Goal: Task Accomplishment & Management: Use online tool/utility

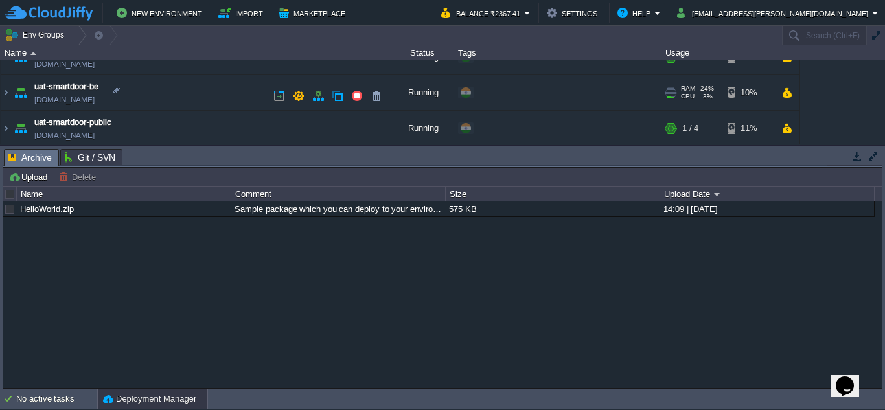
scroll to position [196, 0]
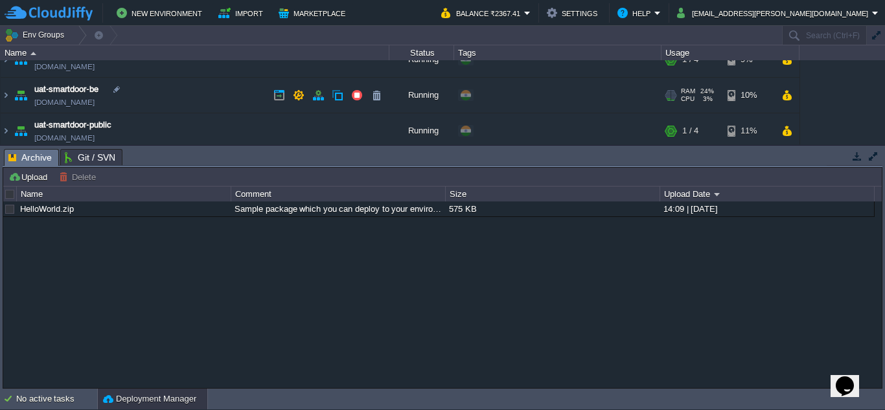
click at [146, 94] on td "uat-smartdoor-be [DOMAIN_NAME]" at bounding box center [195, 96] width 389 height 36
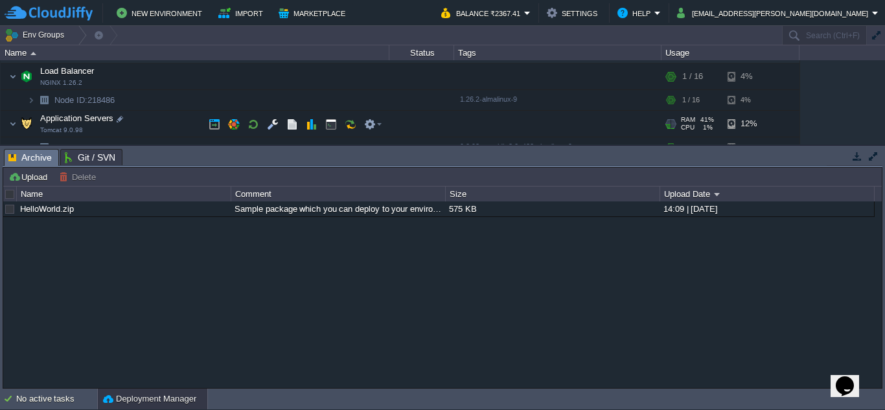
scroll to position [244, 0]
click at [275, 126] on button "button" at bounding box center [273, 126] width 12 height 12
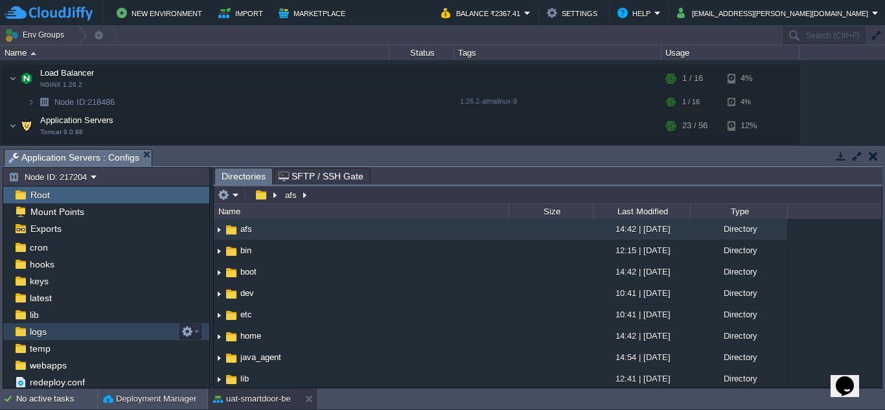
scroll to position [36, 0]
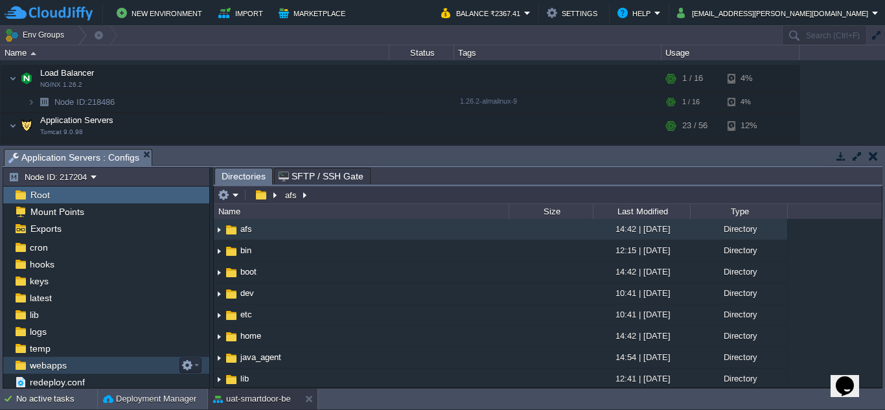
click at [52, 365] on span "webapps" at bounding box center [47, 365] width 41 height 12
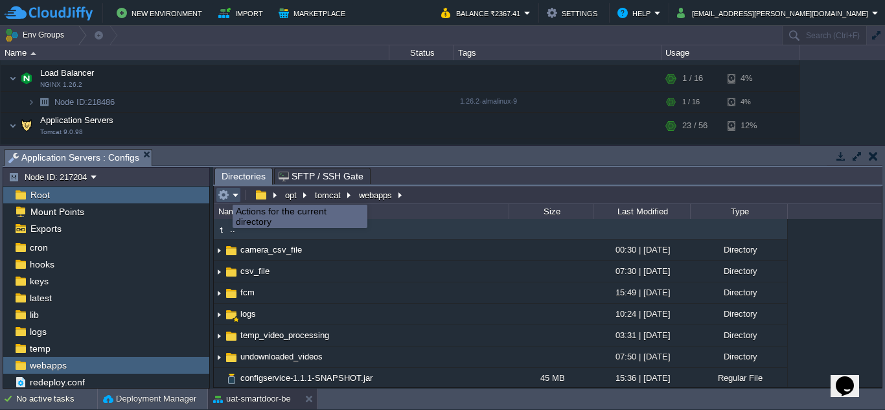
click at [223, 193] on button "button" at bounding box center [224, 195] width 12 height 12
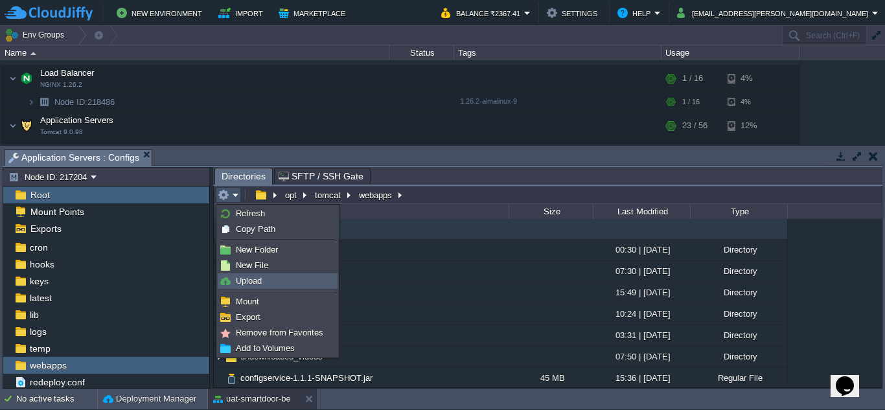
click at [245, 280] on span "Upload" at bounding box center [249, 281] width 26 height 10
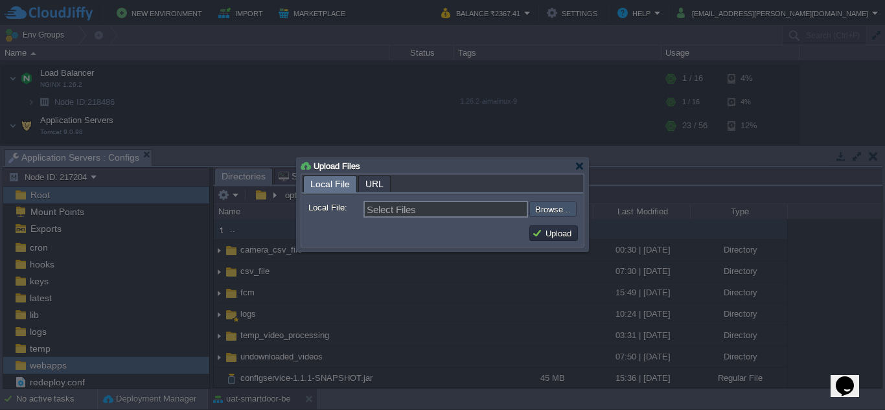
click at [552, 212] on input "file" at bounding box center [495, 209] width 164 height 16
type input "C:\fakepath\smartdoor-consumerservice-1.1.1-SNAPSHOT.jar"
type input "smartdoor-consumerservice-1.1.1-SNAPSHOT.jar"
click at [546, 229] on button "Upload" at bounding box center [553, 233] width 43 height 12
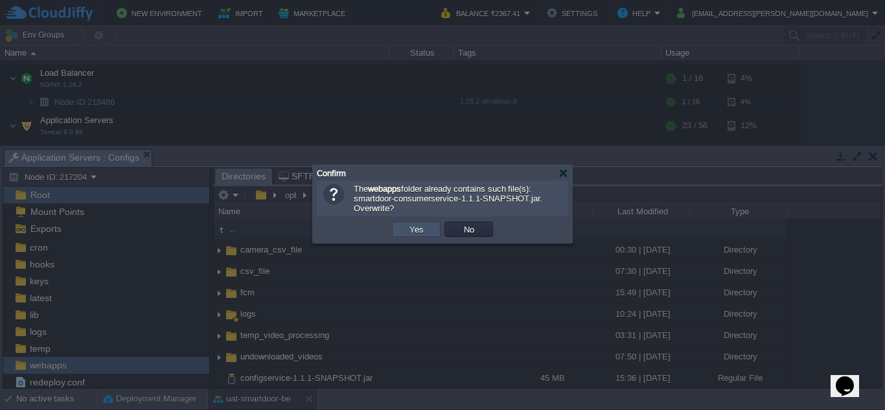
click at [424, 229] on button "Yes" at bounding box center [416, 229] width 22 height 12
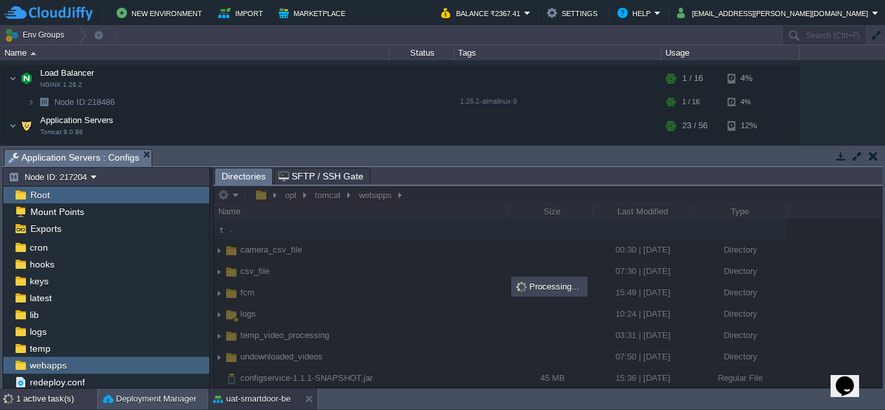
click at [61, 391] on div "1 active task(s)" at bounding box center [56, 399] width 81 height 21
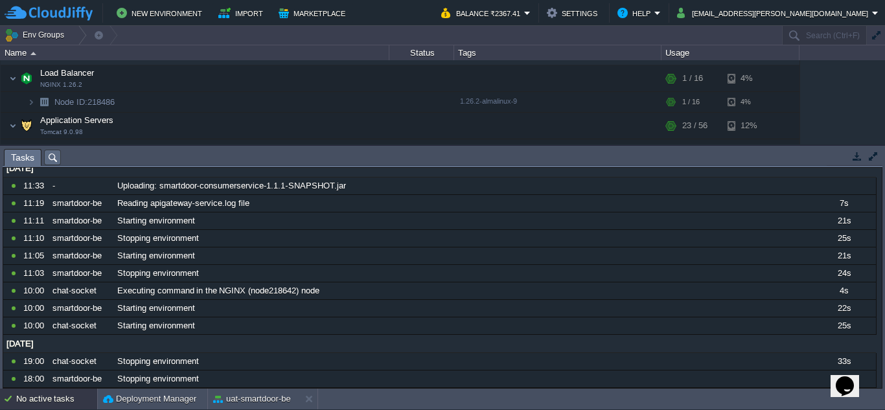
scroll to position [8, 0]
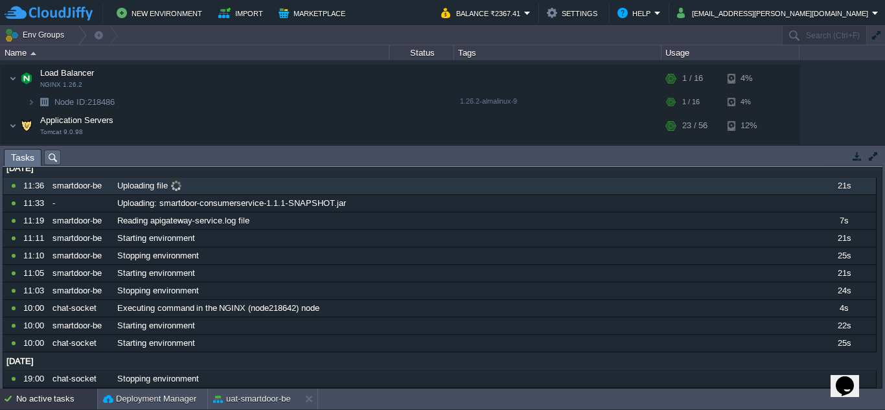
click at [223, 190] on div "Uploading file" at bounding box center [462, 185] width 696 height 17
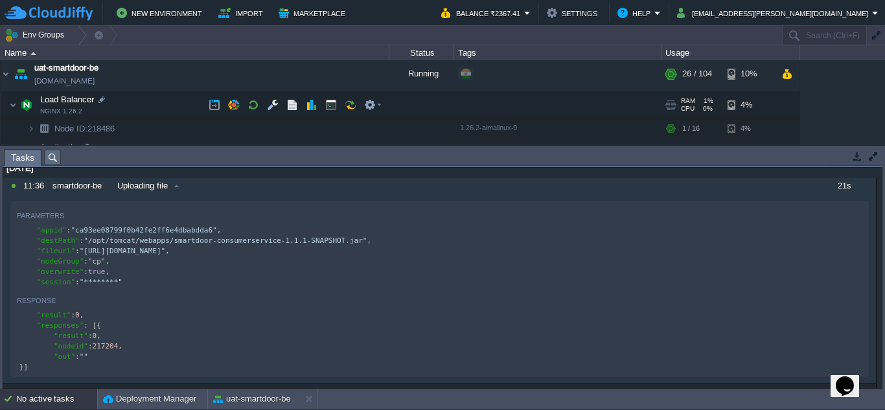
scroll to position [217, 0]
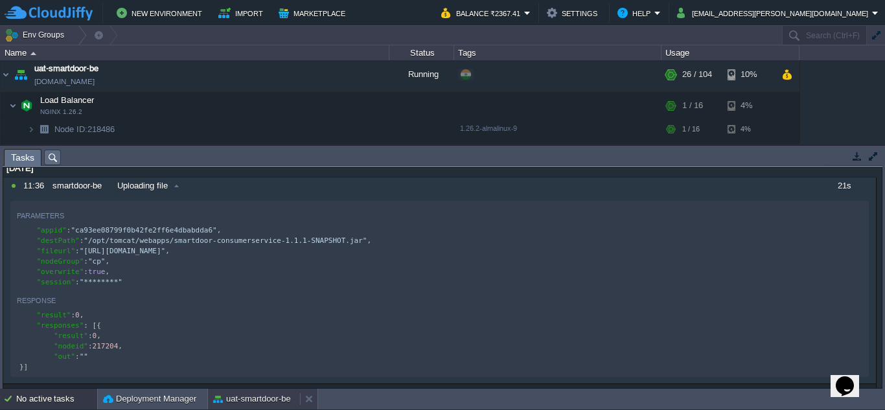
click at [249, 404] on button "uat-smartdoor-be" at bounding box center [252, 398] width 78 height 13
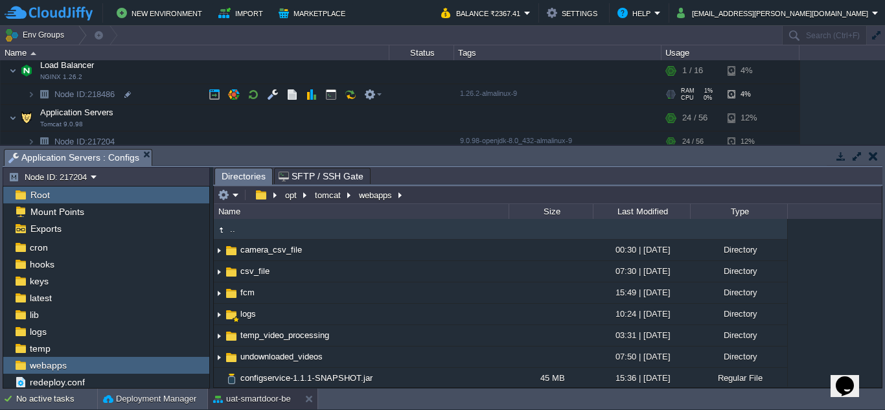
scroll to position [253, 0]
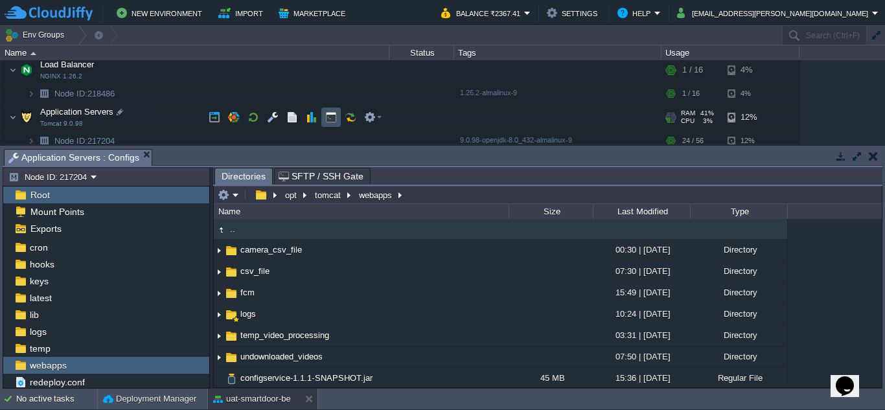
click at [328, 120] on button "button" at bounding box center [331, 117] width 12 height 12
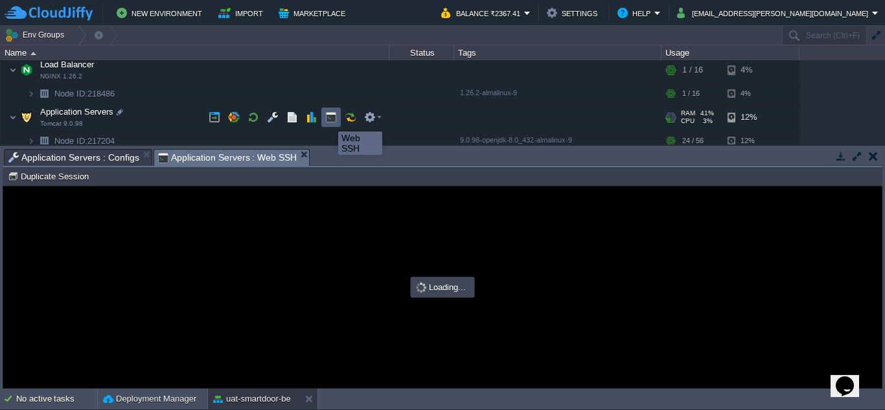
scroll to position [0, 0]
type input "#000000"
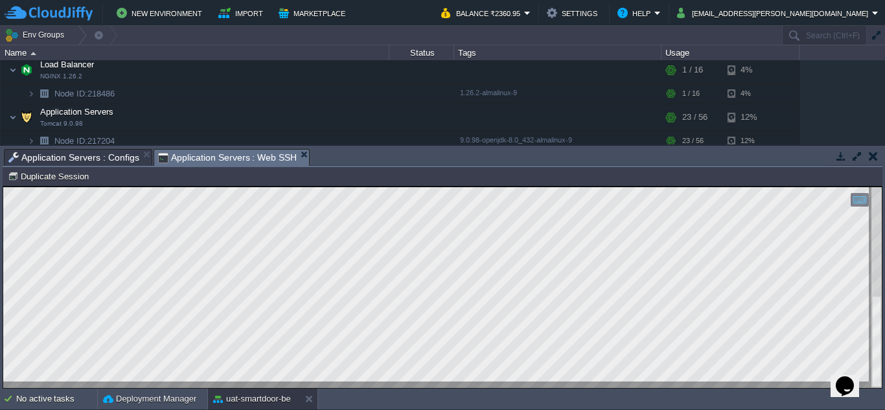
click at [872, 155] on button "button" at bounding box center [872, 156] width 9 height 12
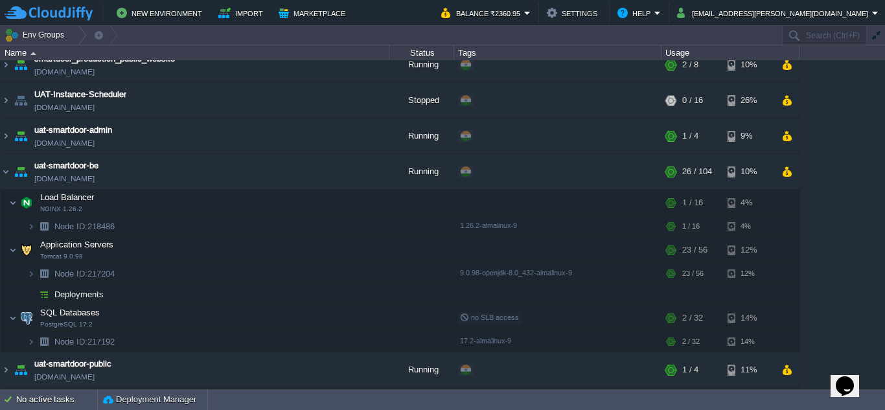
scroll to position [120, 0]
click at [74, 177] on link "[DOMAIN_NAME]" at bounding box center [64, 178] width 60 height 13
click at [227, 203] on td at bounding box center [233, 202] width 19 height 19
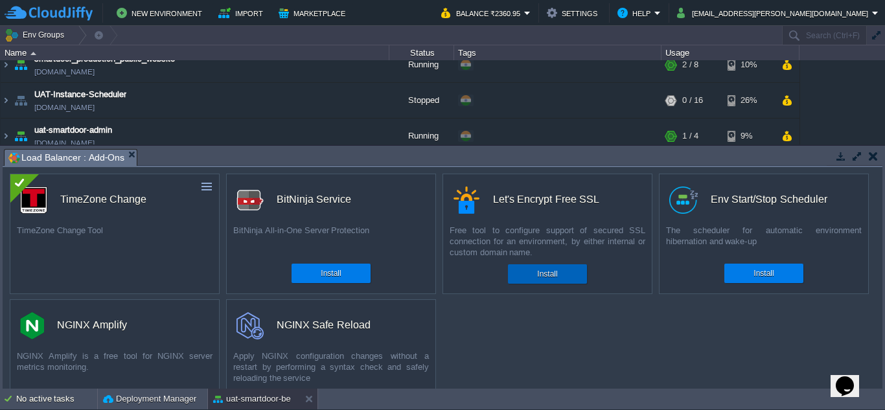
click at [530, 271] on div "Install" at bounding box center [547, 273] width 60 height 19
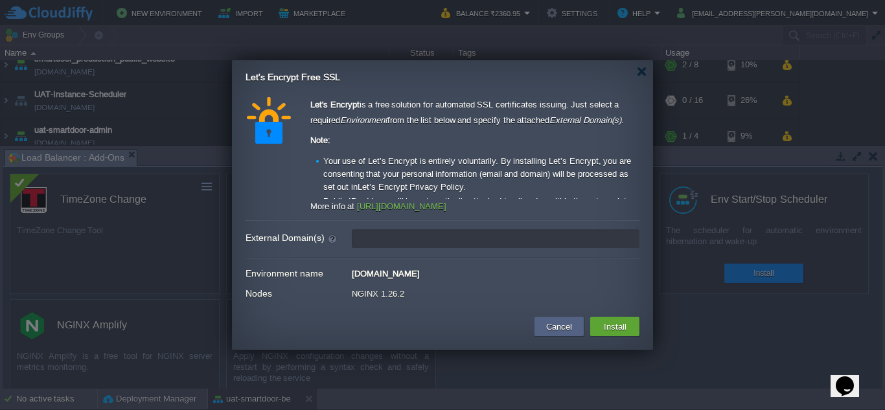
click at [422, 240] on input "External Domain(s)" at bounding box center [496, 238] width 288 height 19
type input "leave blank to get a test certificate for this environment domain"
drag, startPoint x: 466, startPoint y: 274, endPoint x: 354, endPoint y: 272, distance: 112.1
click at [354, 272] on div "[DOMAIN_NAME]" at bounding box center [496, 272] width 288 height 14
copy div "[DOMAIN_NAME]"
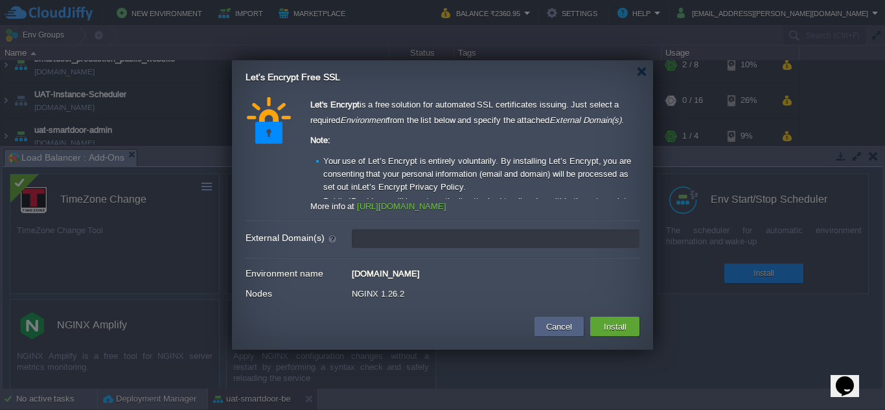
click at [418, 240] on input "External Domain(s)" at bounding box center [496, 238] width 288 height 19
paste input "[DOMAIN_NAME]"
type input "[DOMAIN_NAME]"
click at [614, 328] on button "Install" at bounding box center [615, 327] width 30 height 16
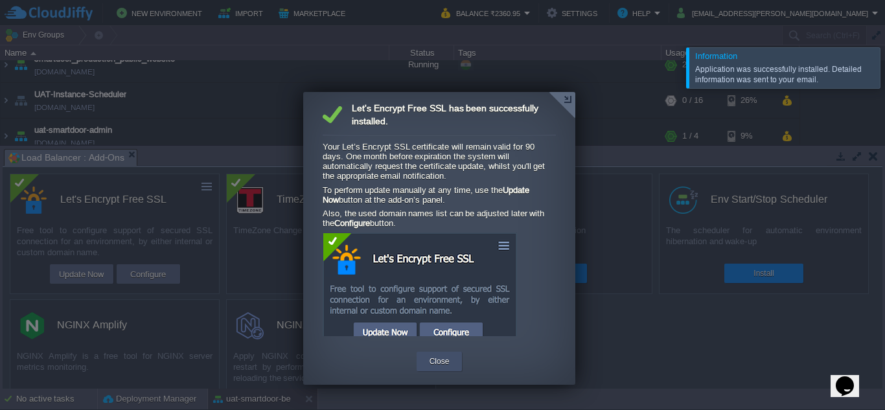
click at [430, 356] on button "Close" at bounding box center [439, 361] width 20 height 13
